Goal: Task Accomplishment & Management: Manage account settings

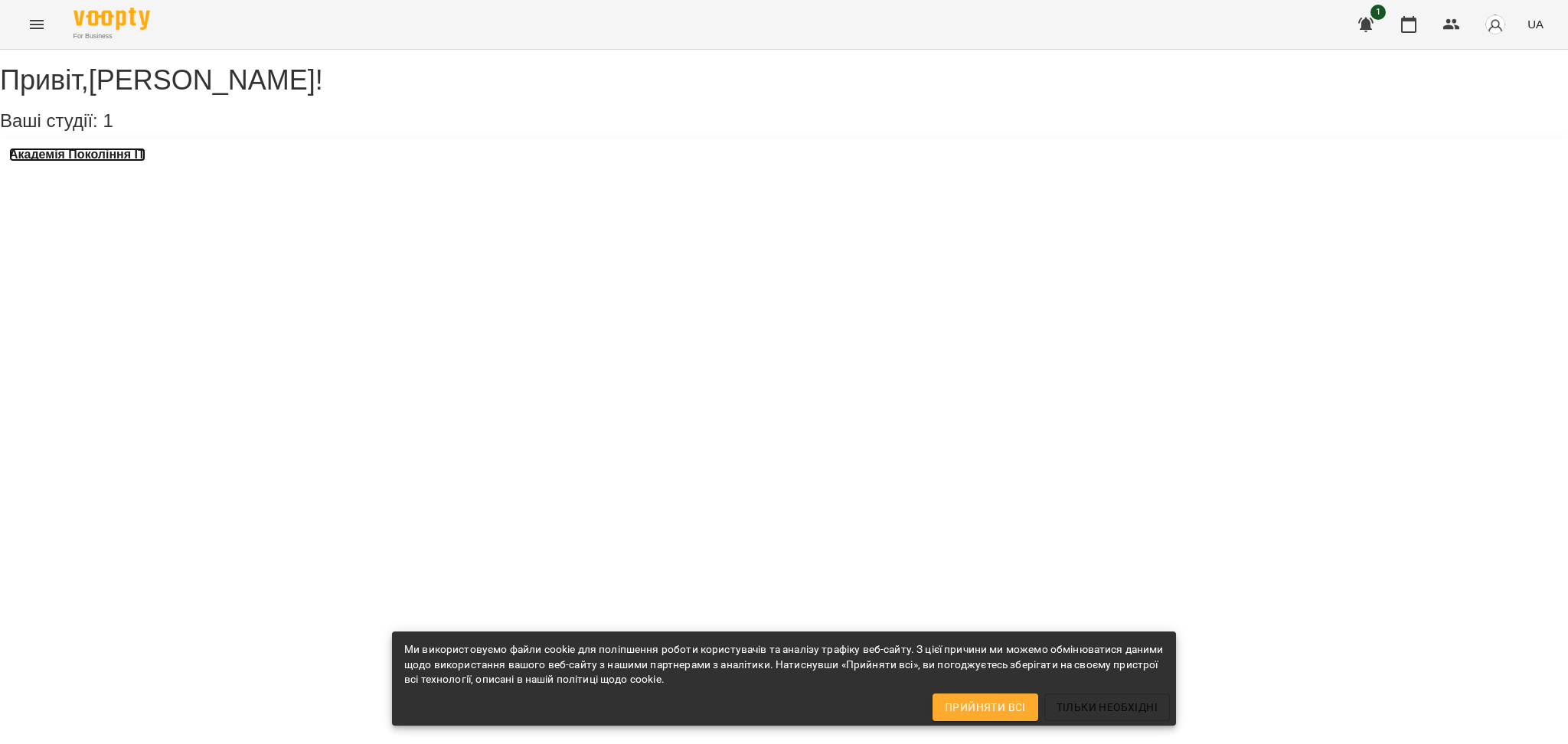
click at [74, 161] on h3 "Академія Покоління ІТ" at bounding box center [77, 155] width 136 height 14
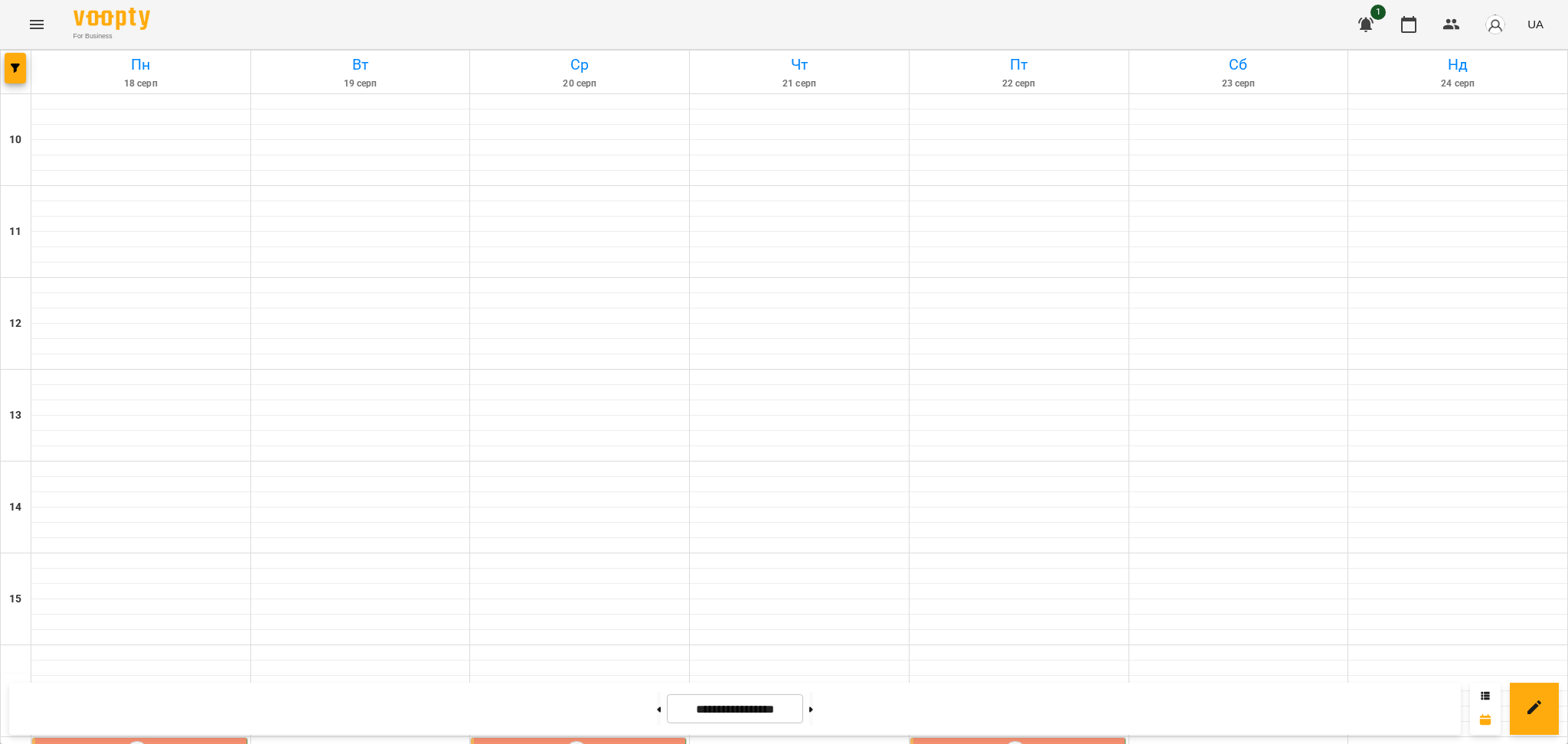
scroll to position [613, 0]
click at [657, 713] on button at bounding box center [659, 709] width 4 height 34
type input "**********"
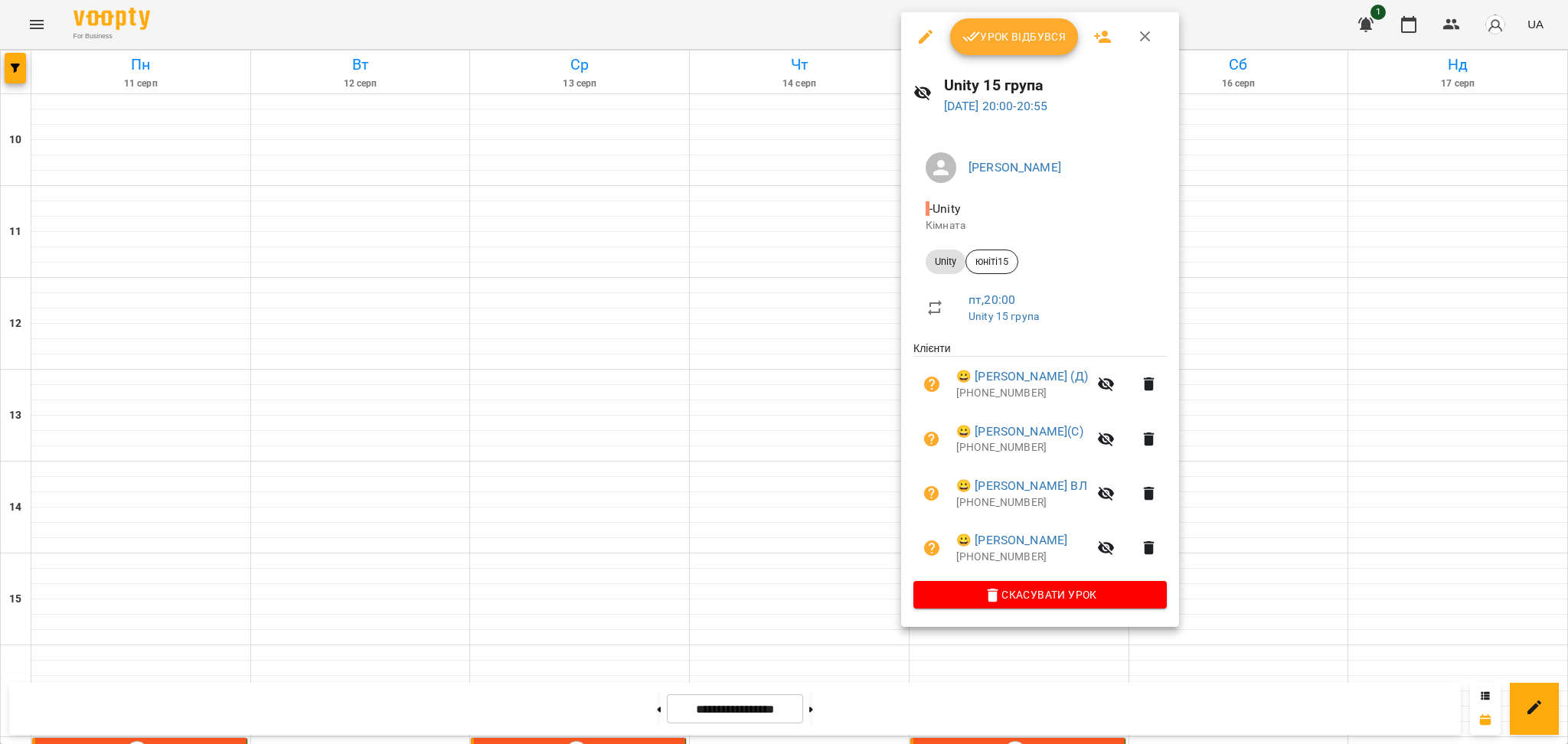
click at [986, 62] on div "Unity 15 група [DATE] 20:00 - 20:55" at bounding box center [1039, 95] width 278 height 67
click at [990, 52] on button "Урок відбувся" at bounding box center [1014, 37] width 128 height 37
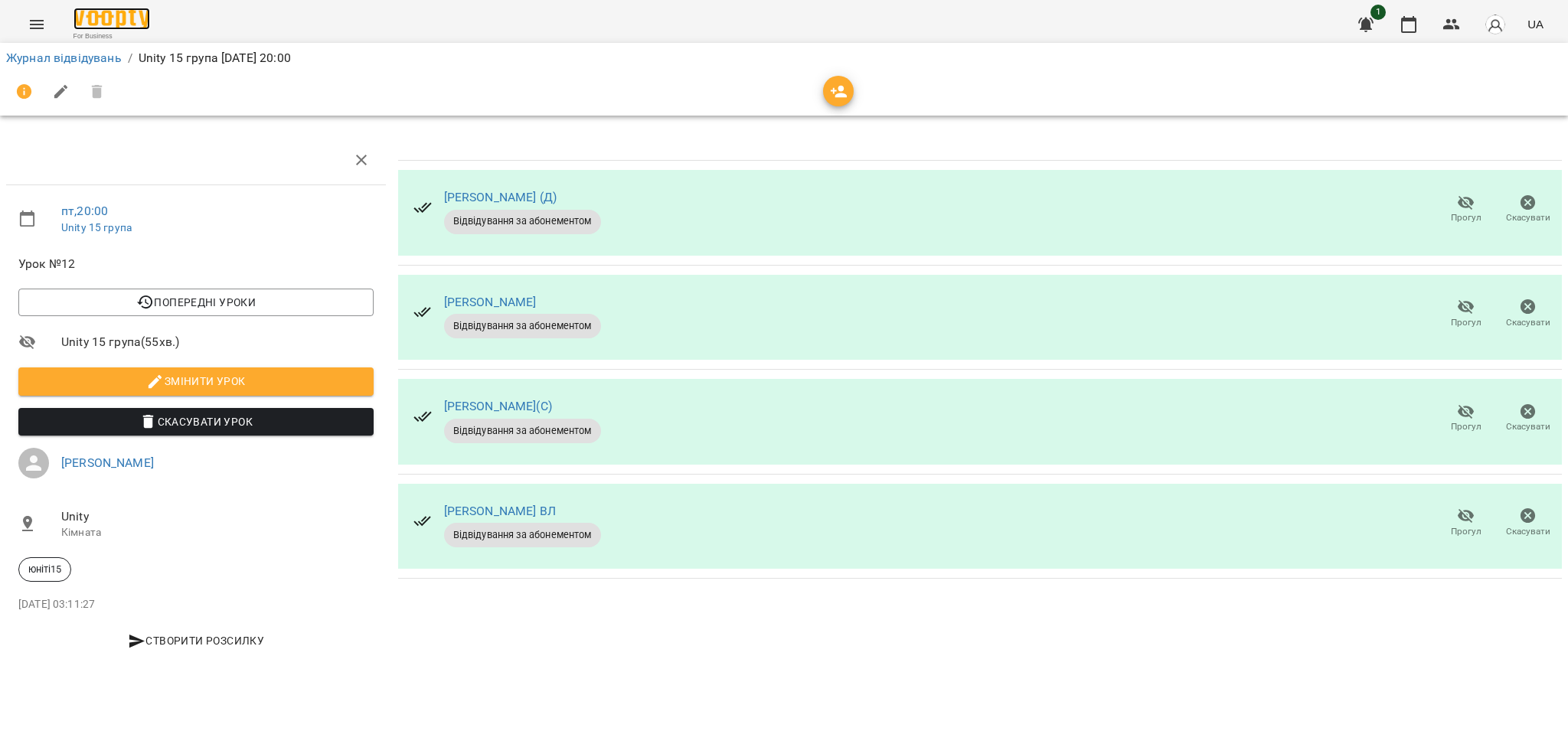
click at [84, 14] on img at bounding box center [111, 19] width 77 height 22
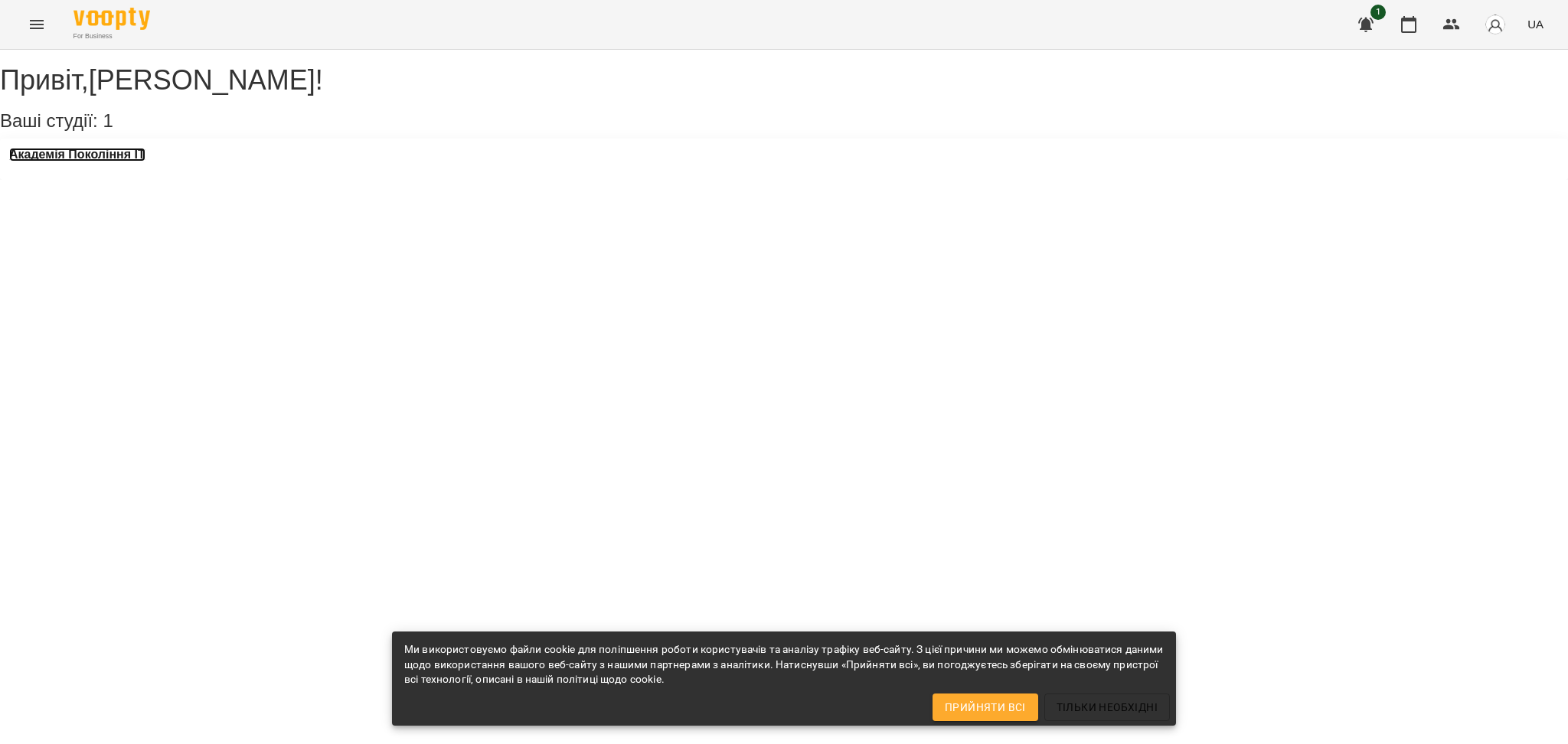
click at [120, 161] on h3 "Академія Покоління ІТ" at bounding box center [77, 155] width 136 height 14
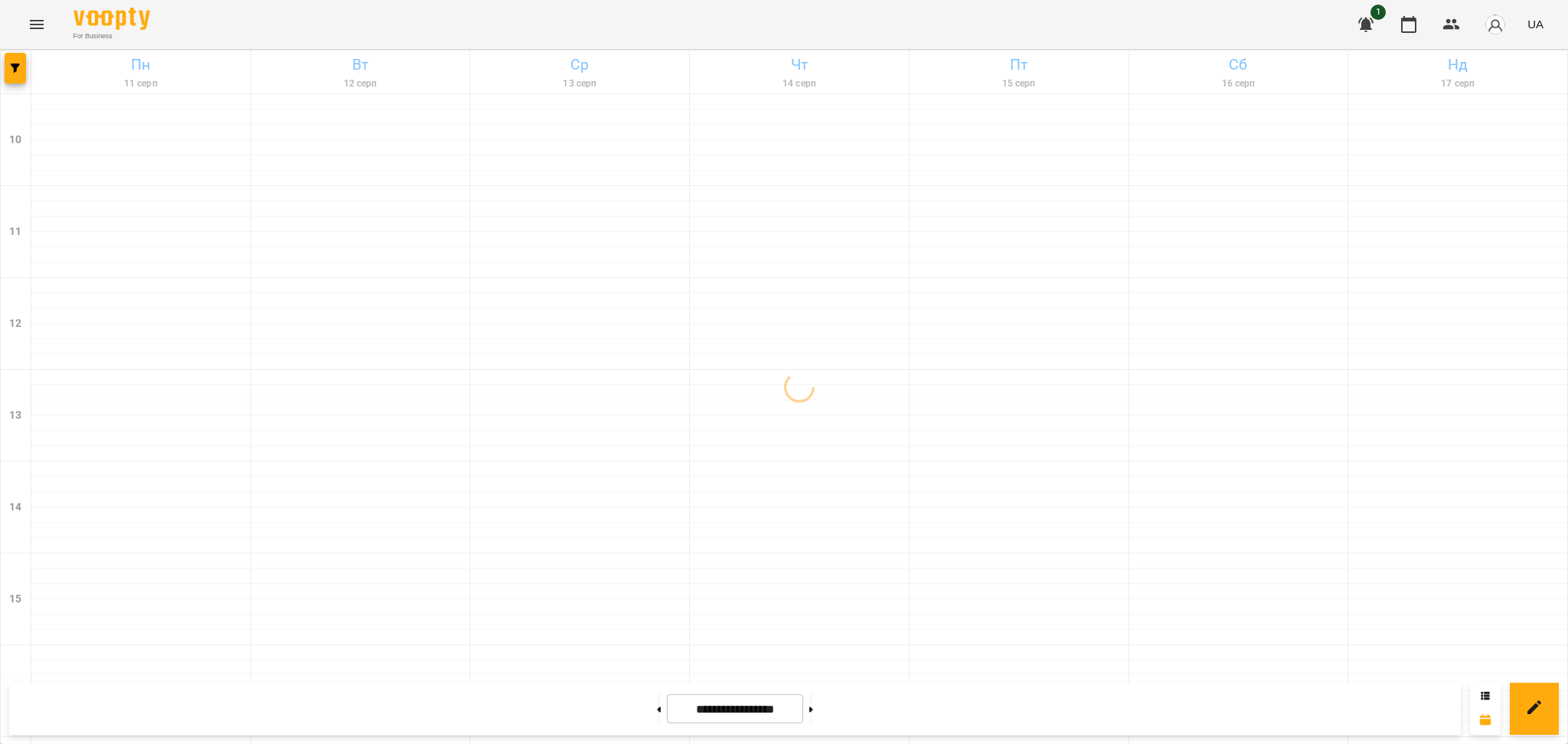
scroll to position [613, 0]
